Goal: Navigation & Orientation: Go to known website

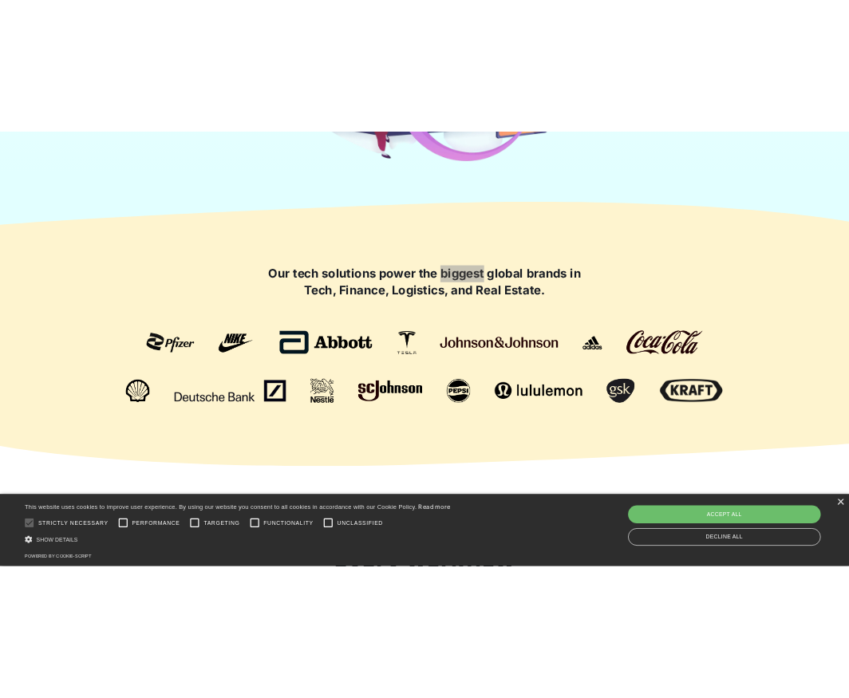
scroll to position [847, 0]
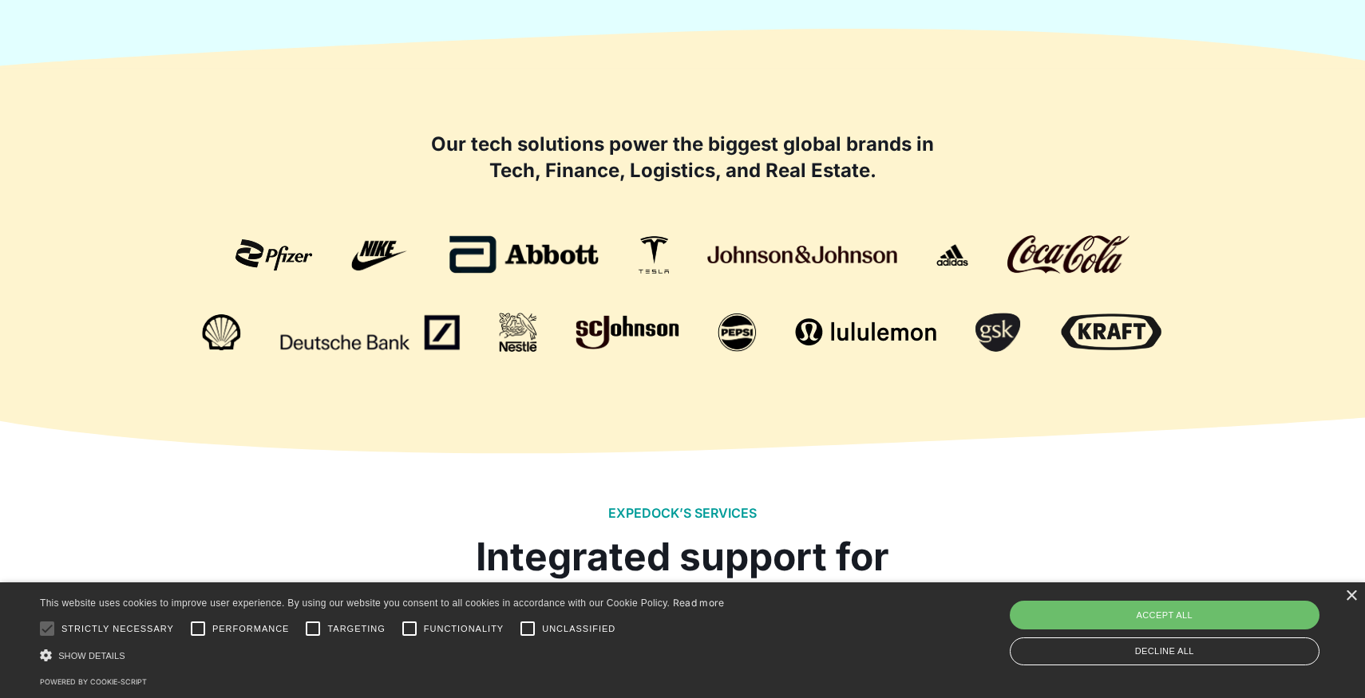
scroll to position [1061, 0]
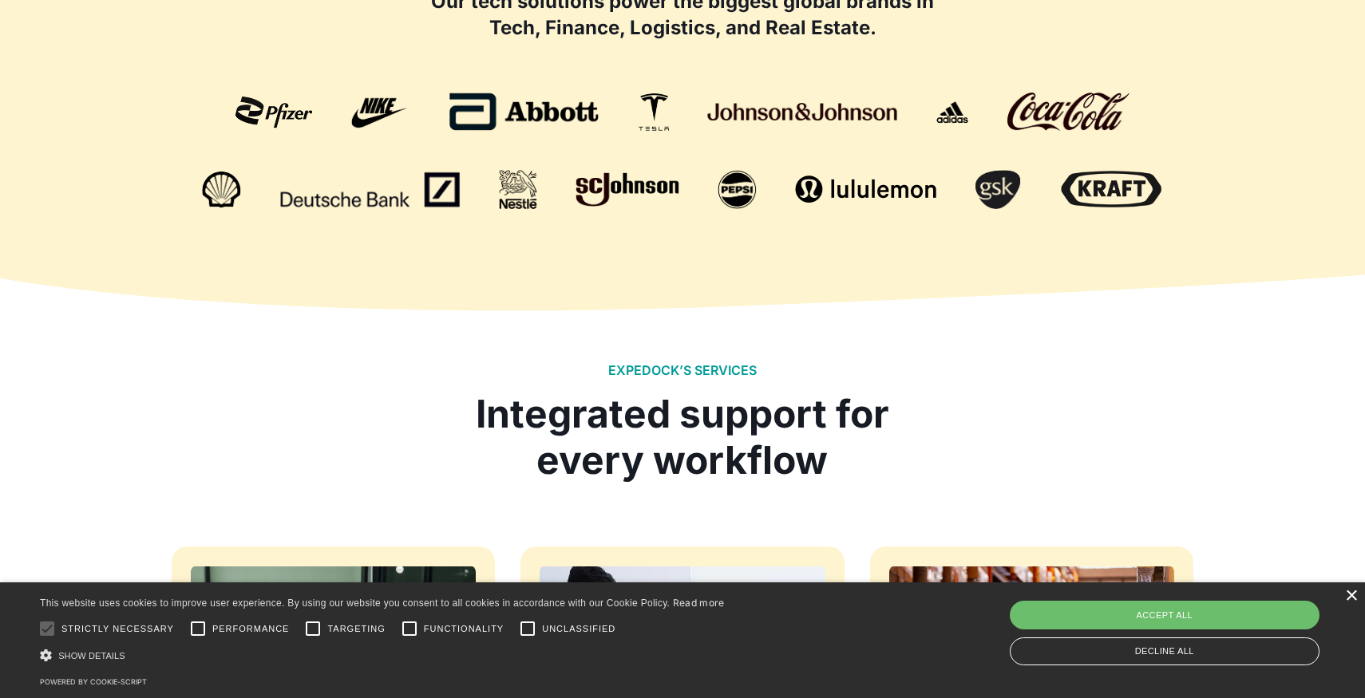
click at [848, 594] on div "×" at bounding box center [1351, 597] width 12 height 12
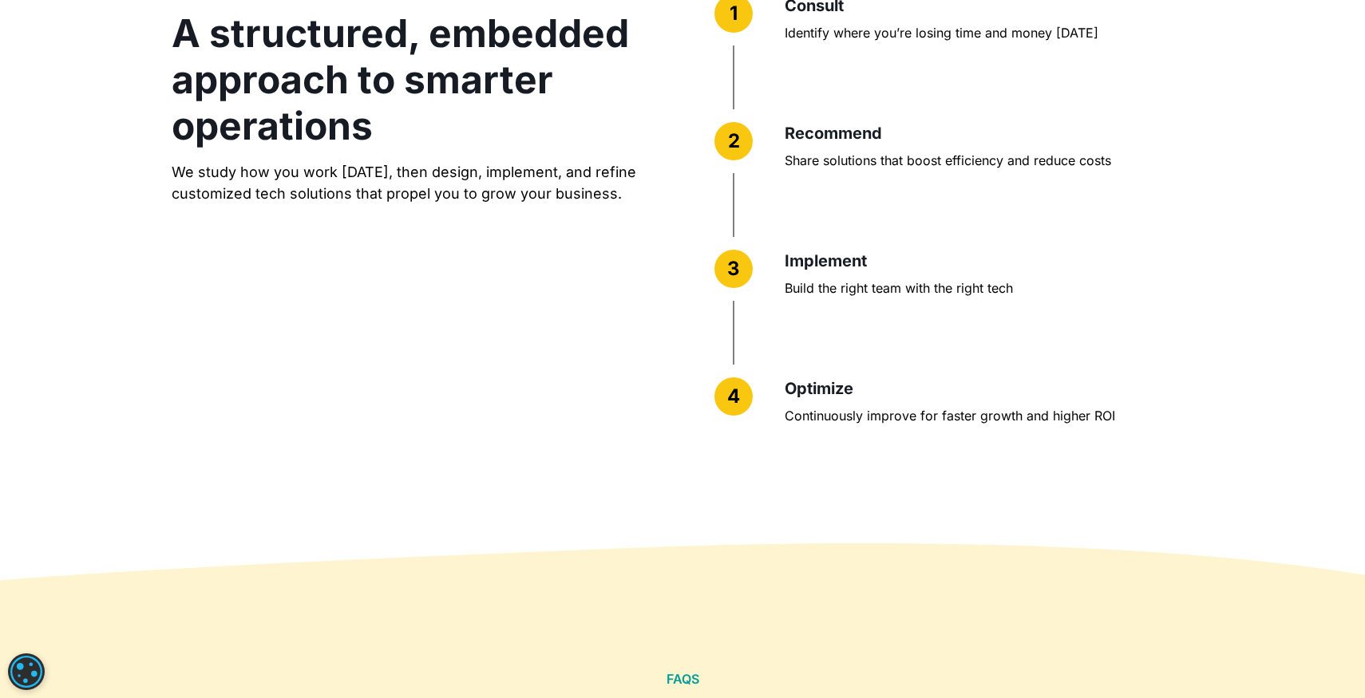
scroll to position [4009, 0]
